Goal: Task Accomplishment & Management: Manage account settings

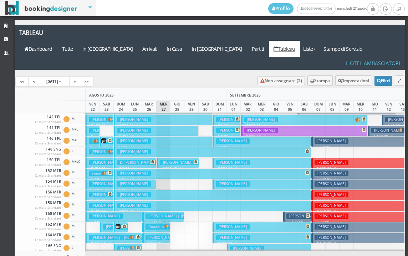
scroll to position [214, 0]
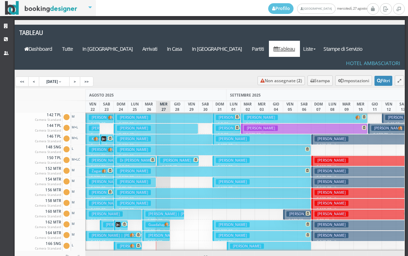
click at [138, 177] on button "Crepaldi Chiara € 85.30 3 notti 2 Adulti + 1 Infant (1 anni)" at bounding box center [135, 182] width 42 height 10
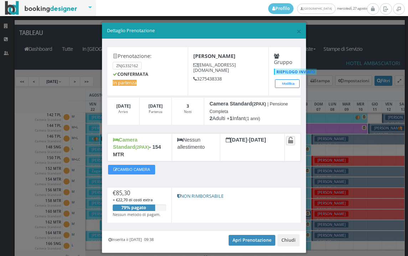
scroll to position [14, 0]
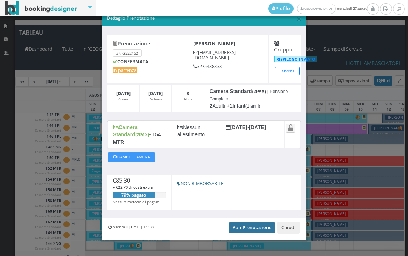
click at [249, 222] on link "Apri Prenotazione" at bounding box center [252, 227] width 47 height 11
click at [244, 224] on link "Apri Prenotazione" at bounding box center [252, 227] width 47 height 11
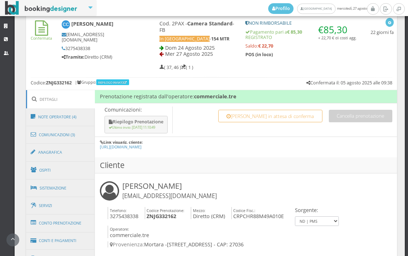
scroll to position [317, 0]
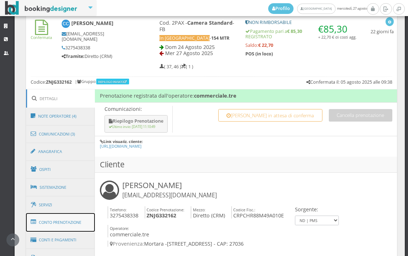
click at [75, 227] on link "Conto Prenotazione" at bounding box center [60, 222] width 69 height 19
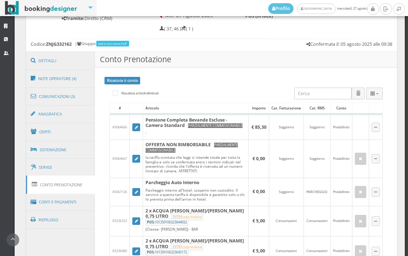
scroll to position [357, 0]
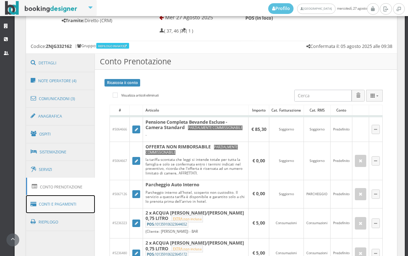
click at [59, 205] on link "Conti e Pagamenti" at bounding box center [60, 204] width 69 height 18
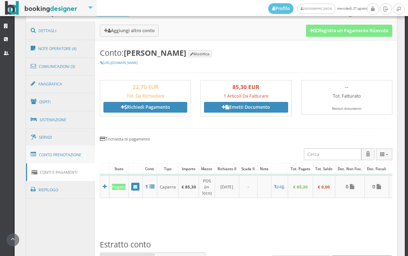
scroll to position [194, 0]
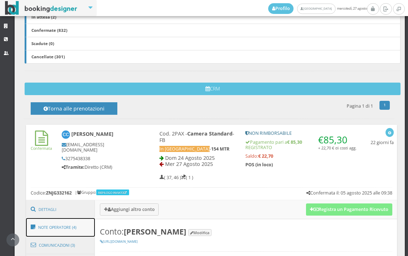
click at [64, 231] on link "Note Operatore (4)" at bounding box center [60, 227] width 69 height 19
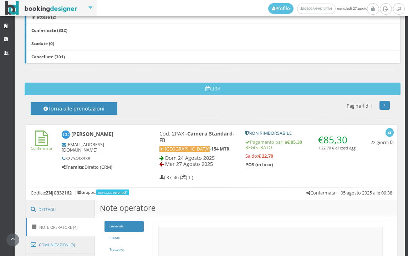
scroll to position [393, 0]
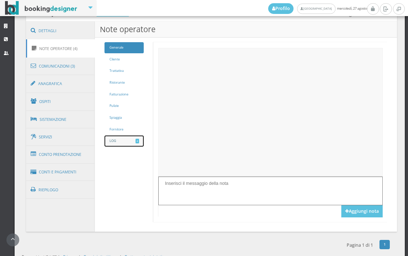
click at [123, 137] on link "LOG 4" at bounding box center [124, 140] width 39 height 11
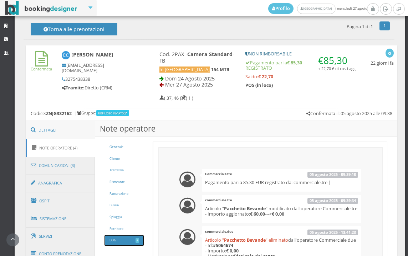
scroll to position [281, 0]
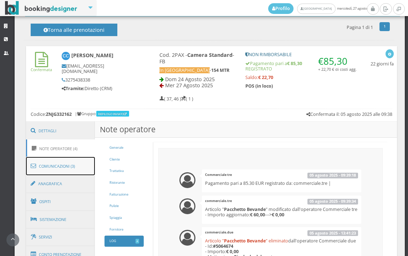
click at [71, 162] on link "Comunicazioni (3)" at bounding box center [60, 166] width 69 height 19
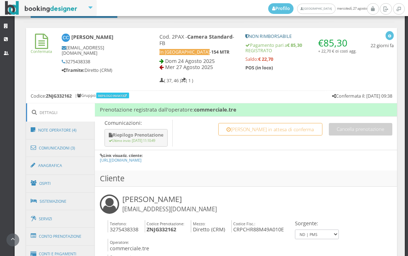
scroll to position [277, 0]
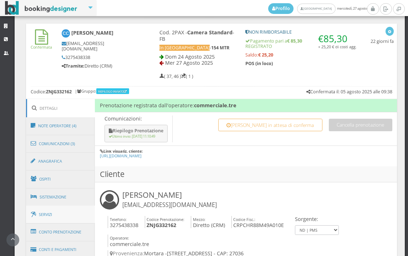
scroll to position [357, 0]
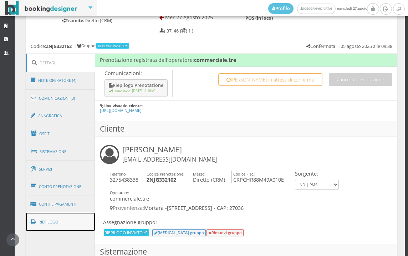
click at [67, 222] on link "Riepilogo" at bounding box center [60, 221] width 69 height 19
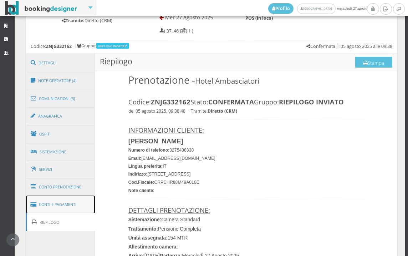
click at [64, 200] on link "Conti e Pagamenti" at bounding box center [60, 204] width 69 height 18
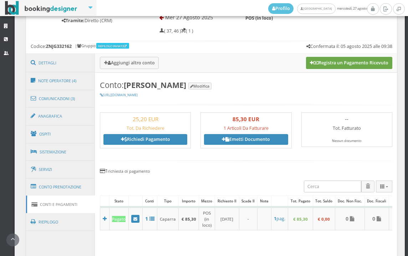
click at [338, 61] on button "Registra un Pagamento Ricevuto" at bounding box center [349, 63] width 86 height 12
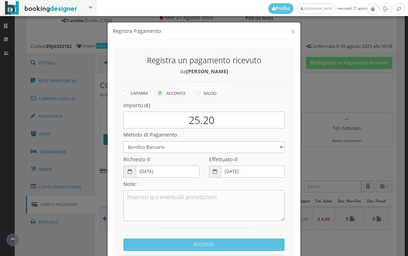
click at [196, 92] on icon at bounding box center [197, 92] width 5 height 5
radio input "true"
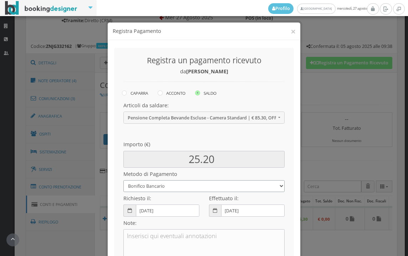
click at [167, 181] on select "Bonifico Bancario BONIFICO SUM UP Contanti Assegno Bancario Assegno Circolare V…" at bounding box center [204, 186] width 161 height 12
select select
click at [124, 180] on select "Bonifico Bancario BONIFICO SUM UP Contanti Assegno Bancario Assegno Circolare V…" at bounding box center [204, 186] width 161 height 12
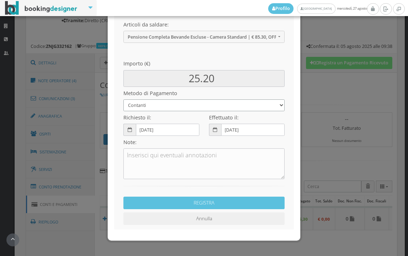
scroll to position [97, 0]
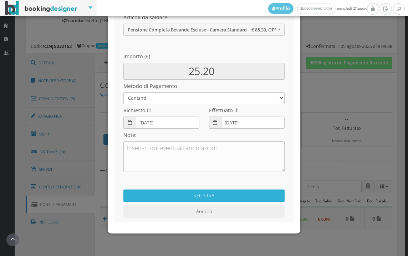
click at [200, 199] on button "REGISTRA" at bounding box center [204, 195] width 161 height 12
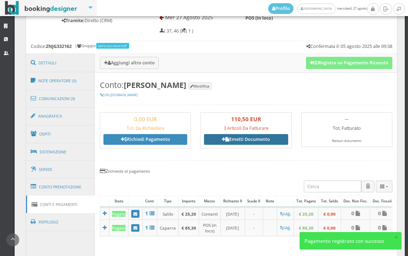
click at [244, 139] on link "Emetti Documento" at bounding box center [246, 139] width 84 height 11
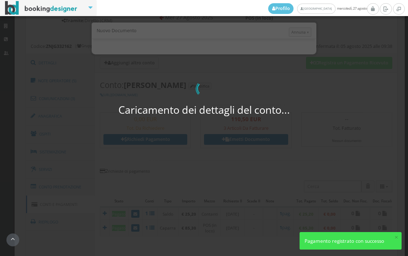
select select "Frattamaggiore"
select select "PF"
select select "MORTARA"
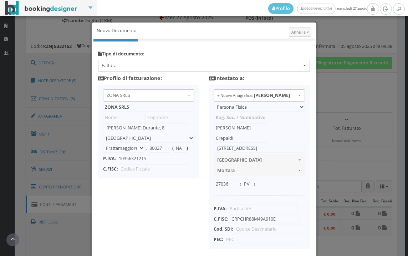
scroll to position [56, 0]
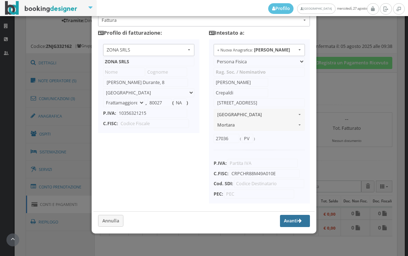
click at [281, 221] on button "Avanti" at bounding box center [295, 221] width 30 height 12
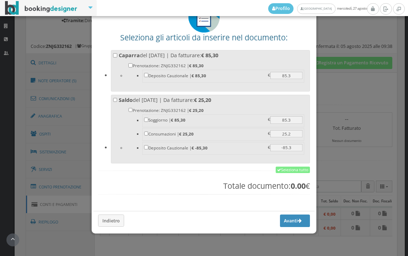
scroll to position [56, 0]
click at [287, 170] on link "Seleziona tutto" at bounding box center [293, 169] width 34 height 6
checkbox input "true"
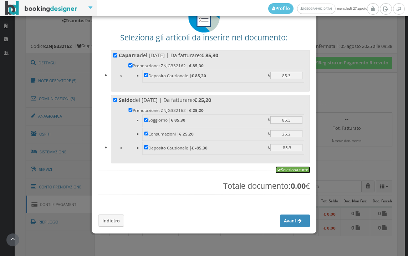
checkbox input "true"
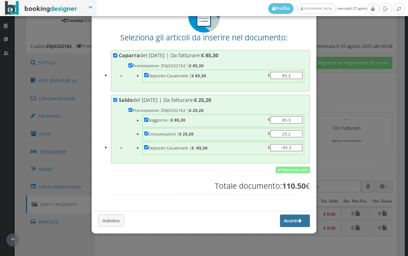
click at [287, 219] on button "Avanti" at bounding box center [295, 220] width 30 height 12
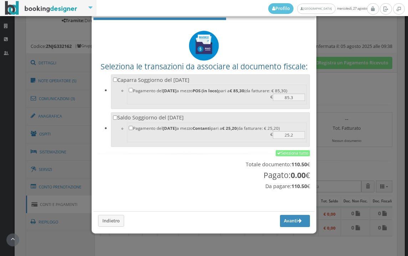
scroll to position [24, 0]
click at [292, 151] on link "Seleziona tutto" at bounding box center [293, 153] width 34 height 6
checkbox input "true"
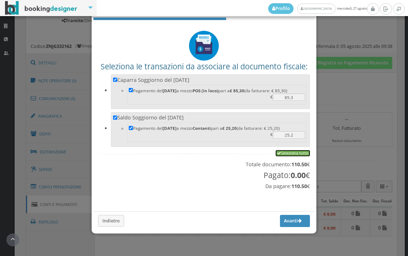
checkbox input "true"
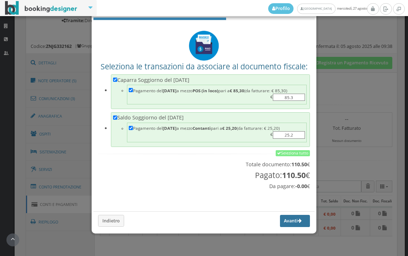
click at [282, 223] on button "Avanti" at bounding box center [295, 221] width 30 height 12
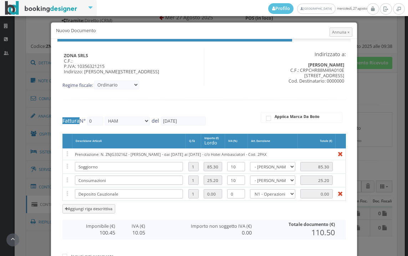
type input "535"
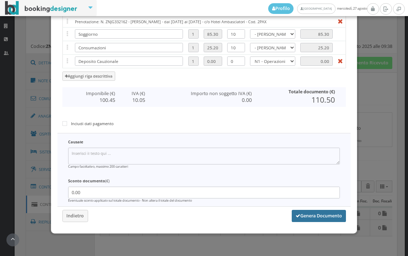
click at [321, 219] on button "Genera Documento" at bounding box center [319, 216] width 54 height 12
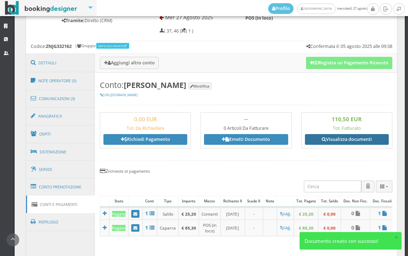
click at [344, 140] on link "Visualizza documenti" at bounding box center [347, 139] width 84 height 11
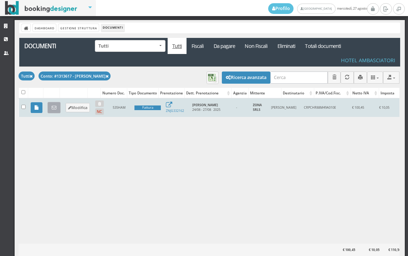
click at [53, 109] on icon at bounding box center [54, 107] width 5 height 5
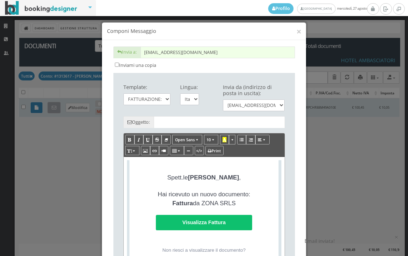
type input "Copia di cortesia: Fattura da ZONA SRLS - n. 535HAM del [DATE]"
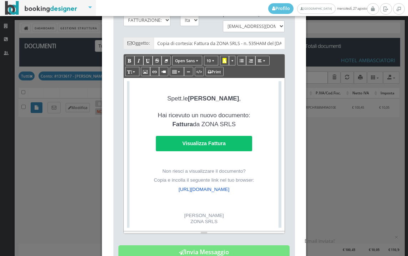
scroll to position [159, 0]
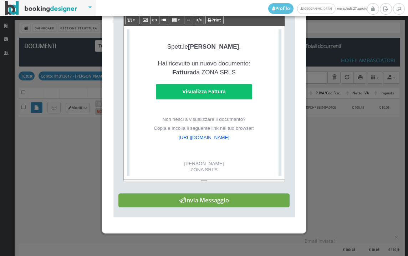
click at [241, 207] on button "Invia Messaggio" at bounding box center [204, 200] width 171 height 14
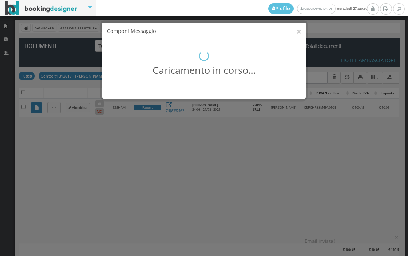
scroll to position [0, 0]
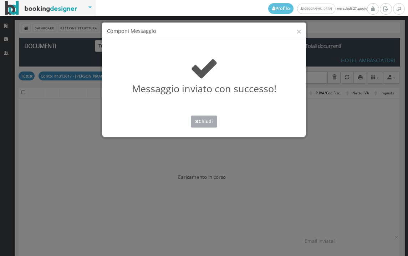
click at [206, 125] on button "Chiudi" at bounding box center [204, 121] width 26 height 12
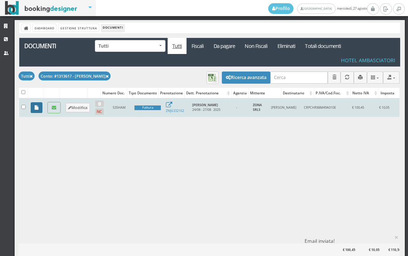
click at [38, 110] on link at bounding box center [37, 107] width 12 height 11
